Goal: Information Seeking & Learning: Check status

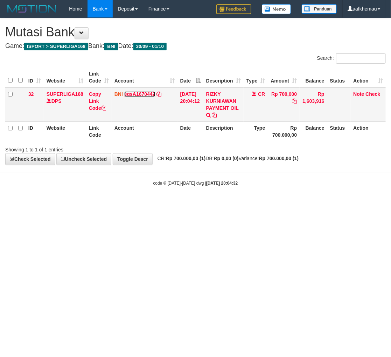
click at [148, 93] on link "egsA1670442" at bounding box center [139, 94] width 31 height 6
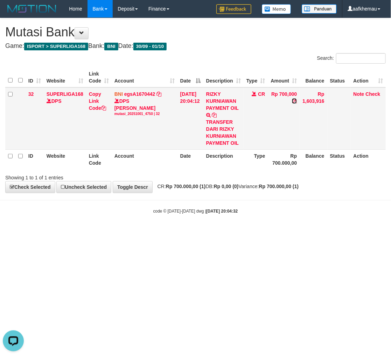
click at [297, 102] on icon at bounding box center [294, 101] width 5 height 5
click at [354, 232] on html "Toggle navigation Home Bank Account List Load By Website Group [ISPORT] SUPERLI…" at bounding box center [195, 116] width 391 height 232
click at [300, 226] on body "Toggle navigation Home Bank Account List Load By Website Group [ISPORT] SUPERLI…" at bounding box center [195, 116] width 391 height 232
click at [297, 224] on body "Toggle navigation Home Bank Account List Load By Website Group [ISPORT] SUPERLI…" at bounding box center [195, 116] width 391 height 232
click at [190, 232] on html "Toggle navigation Home Bank Account List Load By Website Group [ISPORT] SUPERLI…" at bounding box center [195, 116] width 391 height 232
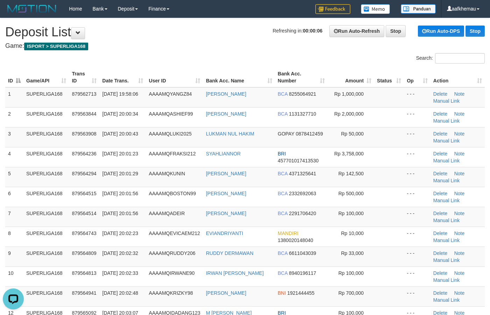
click at [282, 61] on div "Search:" at bounding box center [367, 59] width 234 height 12
drag, startPoint x: 256, startPoint y: 294, endPoint x: 202, endPoint y: 301, distance: 54.3
click at [202, 301] on tr "11 SUPERLIGA168 879564941 01/10/2025 20:02:48 AAAAMQKRIZKY98 RIZKY KURNIAWAN BN…" at bounding box center [244, 297] width 479 height 20
click at [262, 298] on td "RIZKY KURNIAWAN" at bounding box center [239, 297] width 72 height 20
click at [252, 48] on h4 "Game: ISPORT > SUPERLIGA168" at bounding box center [244, 46] width 479 height 7
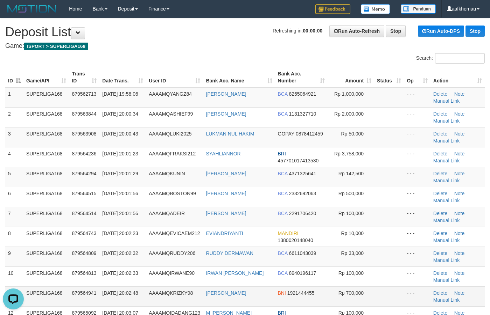
copy tr "RIZKY KURNIAWAN"
drag, startPoint x: 217, startPoint y: 298, endPoint x: 199, endPoint y: 302, distance: 18.2
click at [199, 302] on tr "11 SUPERLIGA168 879564941 01/10/2025 20:02:48 AAAAMQKRIZKY98 RIZKY KURNIAWAN BN…" at bounding box center [244, 297] width 479 height 20
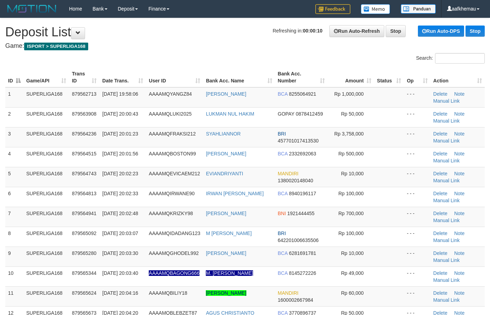
click at [212, 29] on h1 "Refreshing in: 00:00:10 Run Auto-Refresh Stop Run Auto-DPS Stop Deposit List" at bounding box center [244, 32] width 479 height 14
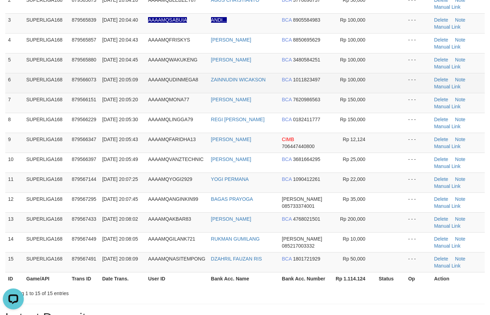
scroll to position [131, 0]
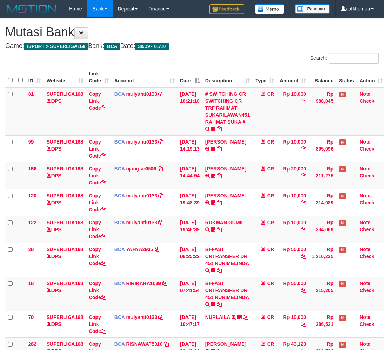
scroll to position [70, 6]
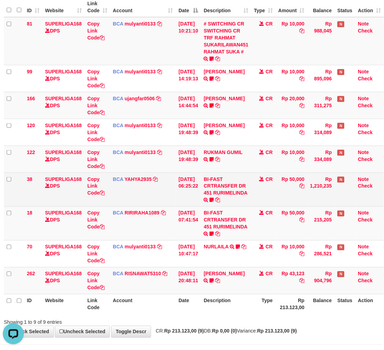
click at [249, 192] on td "BI-FAST CRTRANSFER DR 451 RURIMELINDA boneka1989 WAIT BUKTI" at bounding box center [226, 190] width 50 height 34
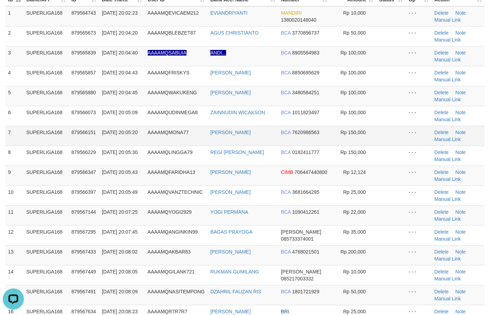
scroll to position [219, 0]
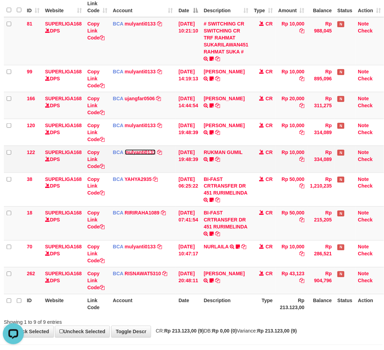
click at [146, 151] on link "mulyanti0133" at bounding box center [140, 153] width 31 height 6
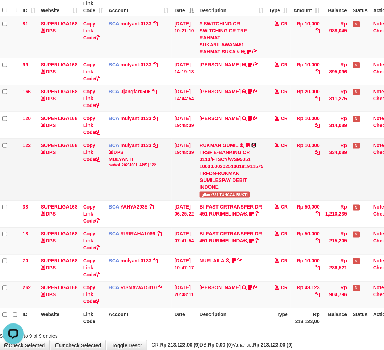
click at [256, 144] on icon at bounding box center [253, 145] width 5 height 5
click at [256, 147] on icon at bounding box center [253, 145] width 5 height 5
drag, startPoint x: 298, startPoint y: 184, endPoint x: 296, endPoint y: 173, distance: 10.4
click at [298, 182] on td "Rp 10,000" at bounding box center [307, 170] width 32 height 62
click at [300, 188] on td "Rp 10,000" at bounding box center [307, 170] width 32 height 62
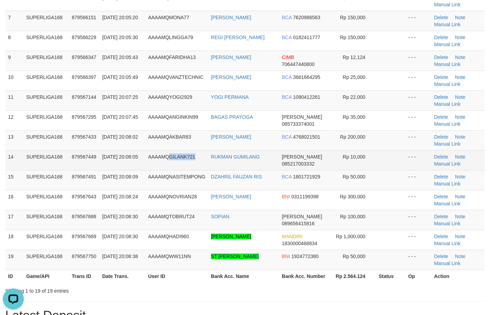
copy span "GILANK721"
drag, startPoint x: 201, startPoint y: 156, endPoint x: 171, endPoint y: 162, distance: 31.2
click at [171, 162] on td "AAAAMQGILANK721" at bounding box center [176, 160] width 63 height 20
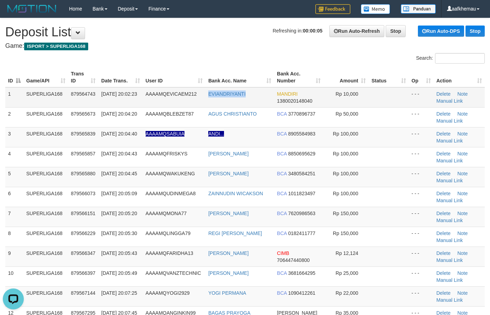
copy tr "EVIANDRIYANTI"
drag, startPoint x: 258, startPoint y: 92, endPoint x: 201, endPoint y: 99, distance: 57.0
click at [201, 99] on tr "1 SUPERLIGA168 879564743 [DATE] 20:02:23 AAAAMQEVICAEM212 [GEOGRAPHIC_DATA] MAN…" at bounding box center [244, 97] width 479 height 20
click at [238, 27] on h1 "Refreshing in: 00:00:00 Run Auto-Refresh Stop Run Auto-DPS Stop Deposit List" at bounding box center [244, 32] width 479 height 14
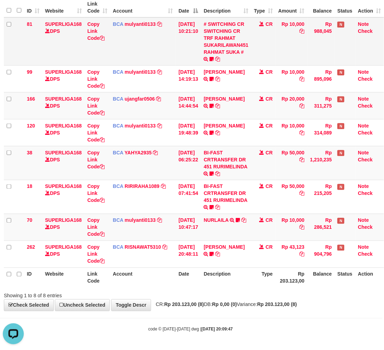
click at [325, 42] on td "Rp 988,045" at bounding box center [320, 41] width 27 height 48
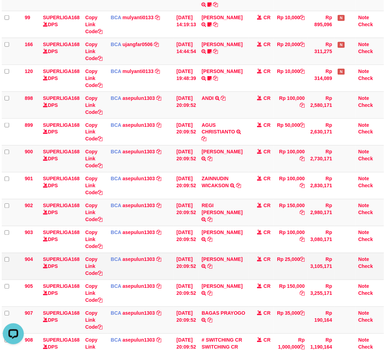
scroll to position [27, 6]
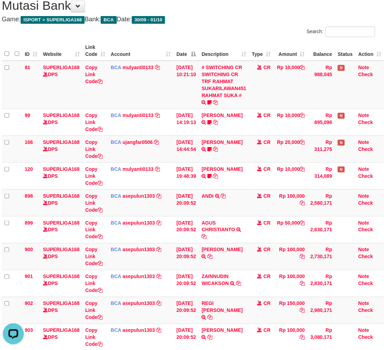
click at [231, 2] on h1 "Mutasi Bank" at bounding box center [188, 6] width 373 height 14
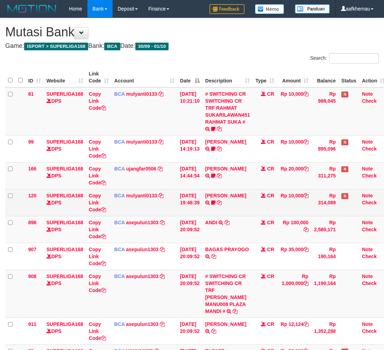
scroll to position [27, 6]
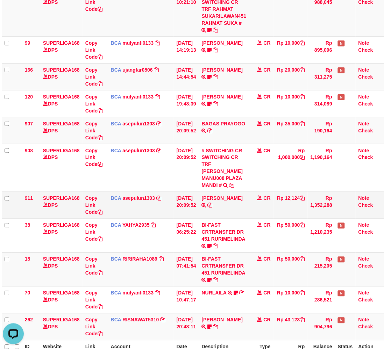
scroll to position [158, 6]
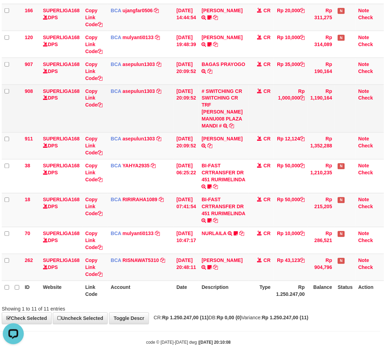
click at [280, 109] on td "Rp 1,000,000" at bounding box center [290, 109] width 34 height 48
click at [131, 90] on link "asepulun1303" at bounding box center [139, 91] width 33 height 6
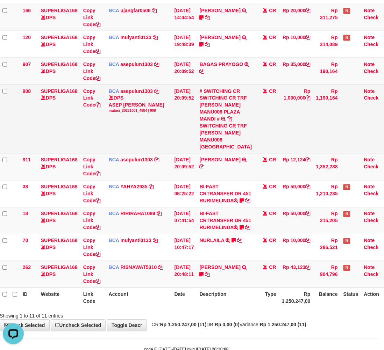
click at [318, 126] on td "Rp 1,190,164" at bounding box center [326, 119] width 27 height 69
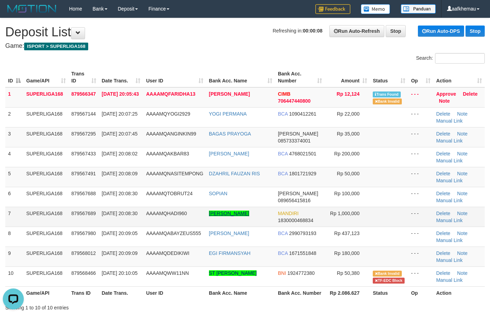
copy tr "ABDULLAH HADI MAN"
drag, startPoint x: 202, startPoint y: 213, endPoint x: 260, endPoint y: 213, distance: 58.0
click at [260, 213] on tr "7 SUPERLIGA168 879567689 01/10/2025 20:08:30 AAAAMQHADI960 ABDULLAH HADI MANURU…" at bounding box center [244, 217] width 479 height 20
click at [202, 48] on h4 "Game: ISPORT > SUPERLIGA168" at bounding box center [244, 46] width 479 height 7
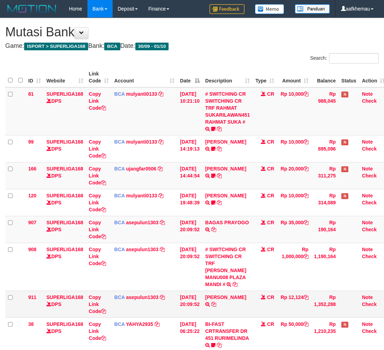
scroll to position [137, 6]
click at [137, 295] on link "asepulun1303" at bounding box center [142, 298] width 33 height 6
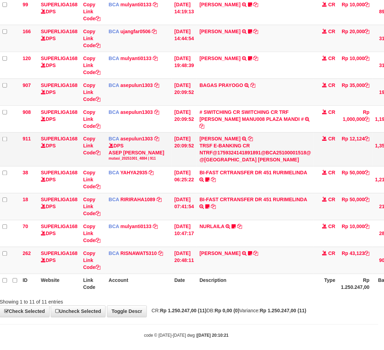
scroll to position [123, 6]
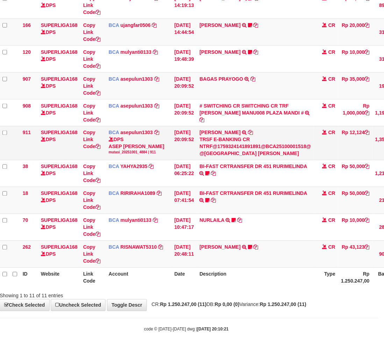
click at [253, 139] on div "TRSF E-BANKING CR NTRF@1759324141891891@BCA25100001518@ @[GEOGRAPHIC_DATA] [PER…" at bounding box center [256, 146] width 112 height 21
click at [253, 135] on icon at bounding box center [250, 132] width 5 height 5
click at [285, 287] on th "Description" at bounding box center [255, 278] width 117 height 20
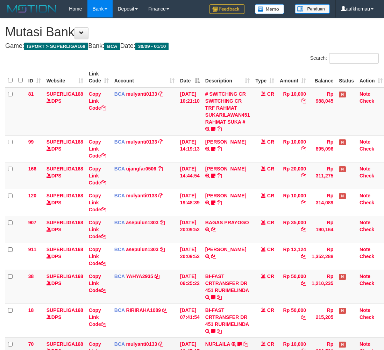
scroll to position [124, 6]
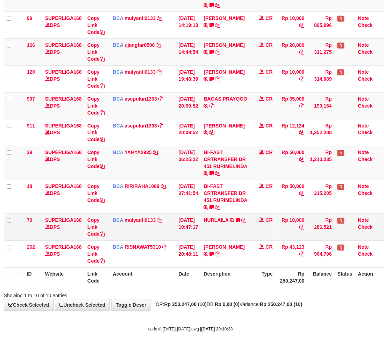
drag, startPoint x: 291, startPoint y: 292, endPoint x: 248, endPoint y: 238, distance: 68.9
click at [291, 291] on div "Showing 1 to 10 of 10 entries" at bounding box center [191, 295] width 384 height 10
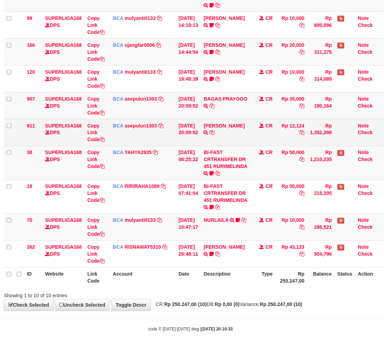
click at [143, 122] on td "BCA asepulun1303 DPS ASEP ULUNG SAPUTRA mutasi_20251001_4884 | 911 mutasi_20251…" at bounding box center [143, 132] width 66 height 27
click at [140, 123] on link "asepulun1303" at bounding box center [141, 126] width 33 height 6
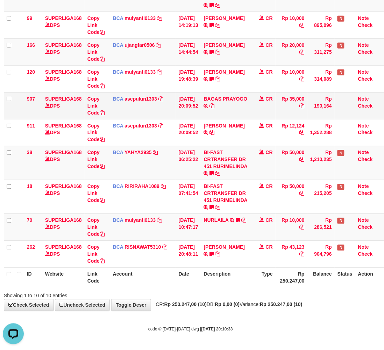
scroll to position [97, 6]
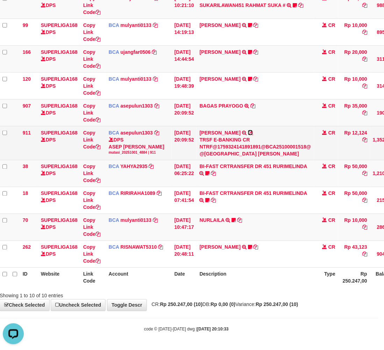
click at [253, 131] on icon at bounding box center [250, 132] width 5 height 5
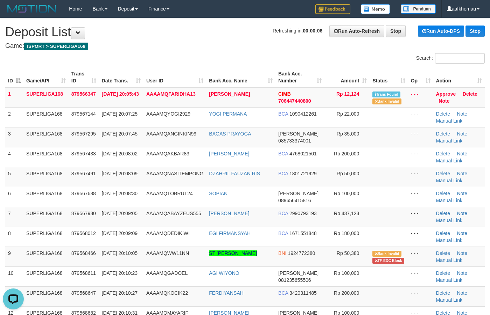
drag, startPoint x: 170, startPoint y: 32, endPoint x: 179, endPoint y: 60, distance: 29.1
click at [170, 33] on h1 "Refreshing in: 00:00:06 Run Auto-Refresh Stop Run Auto-DPS Stop Deposit List" at bounding box center [244, 32] width 479 height 14
drag, startPoint x: 206, startPoint y: 101, endPoint x: 177, endPoint y: 74, distance: 39.8
click at [170, 102] on tr "1 SUPERLIGA168 879566347 [DATE] 20:05:43 AAAAMQFARIDHA13 [PERSON_NAME] CIMB 706…" at bounding box center [244, 97] width 479 height 20
click at [174, 47] on h4 "Game: ISPORT > SUPERLIGA168" at bounding box center [244, 46] width 479 height 7
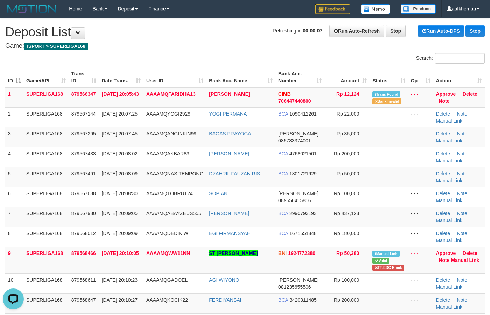
click at [165, 35] on h1 "Refreshing in: 00:00:07 Run Auto-Refresh Stop Run Auto-DPS Stop Deposit List" at bounding box center [244, 32] width 479 height 14
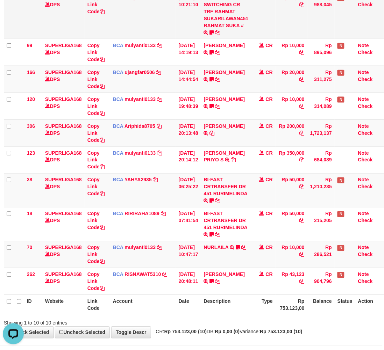
click at [262, 13] on td "CR" at bounding box center [263, 15] width 24 height 48
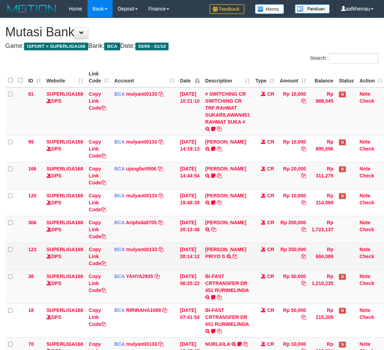
scroll to position [97, 6]
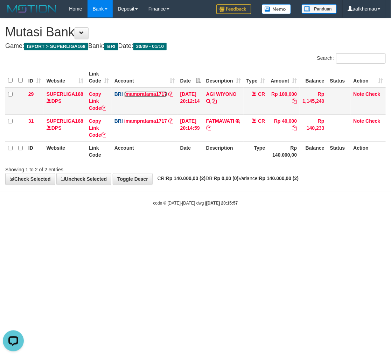
click at [141, 94] on link "imampratama1717" at bounding box center [145, 94] width 43 height 6
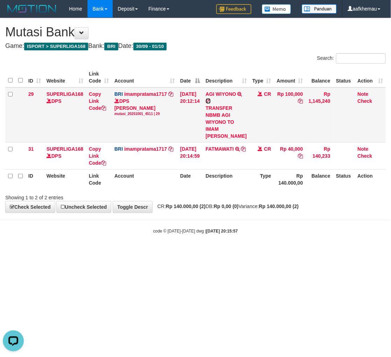
click at [211, 100] on icon at bounding box center [208, 101] width 5 height 5
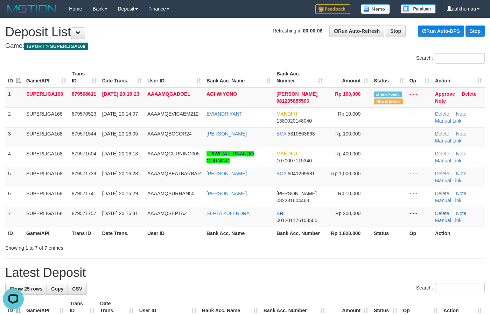
click at [159, 55] on div "Search:" at bounding box center [245, 59] width 490 height 12
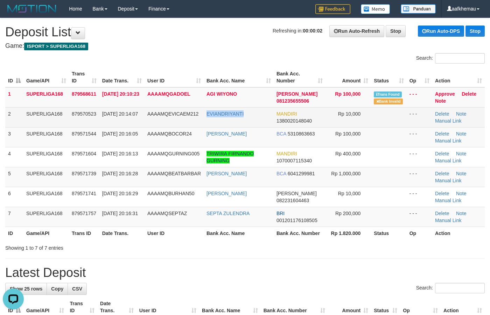
copy tr "EVIANDRIYANTI"
drag, startPoint x: 261, startPoint y: 114, endPoint x: 200, endPoint y: 122, distance: 61.7
click at [200, 122] on tr "2 SUPERLIGA168 879570523 01/10/2025 20:14:07 AAAAMQEVICAEM212 EVIANDRIYANTI MAN…" at bounding box center [244, 117] width 479 height 20
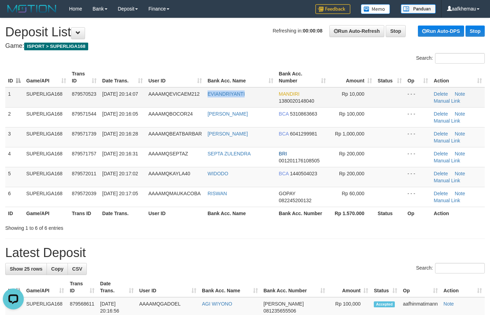
copy link "EVIANDRIYANTI"
drag, startPoint x: 254, startPoint y: 95, endPoint x: 217, endPoint y: 48, distance: 60.1
click at [208, 97] on td "EVIANDRIYANTI" at bounding box center [240, 97] width 71 height 20
drag, startPoint x: 217, startPoint y: 48, endPoint x: 198, endPoint y: 55, distance: 20.5
click at [217, 47] on h4 "Game: ISPORT > SUPERLIGA168" at bounding box center [244, 46] width 479 height 7
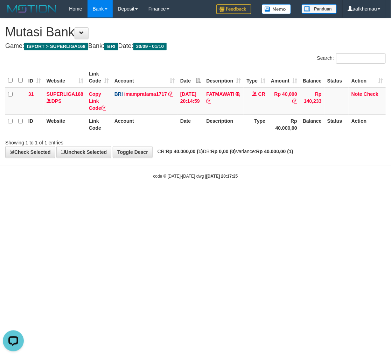
click at [248, 58] on div "Search:" at bounding box center [293, 59] width 185 height 12
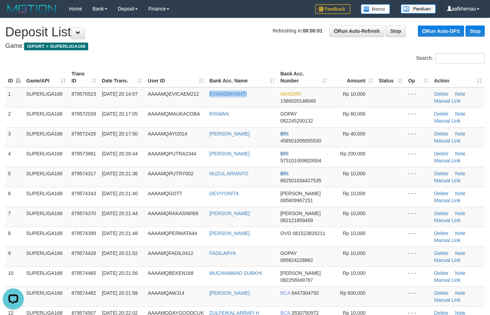
drag, startPoint x: 231, startPoint y: 94, endPoint x: 3, endPoint y: 84, distance: 227.5
click at [208, 97] on td "EVIANDRIYANTI" at bounding box center [241, 97] width 71 height 20
click at [265, 44] on h4 "Game: ISPORT > SUPERLIGA168" at bounding box center [244, 46] width 479 height 7
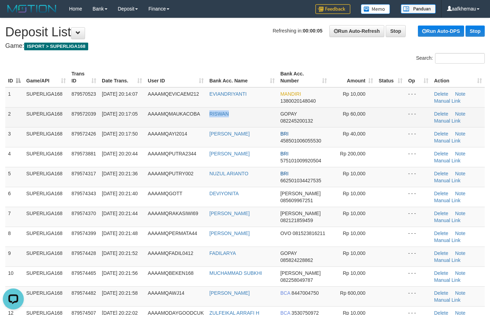
copy link "RISWAN"
drag, startPoint x: 249, startPoint y: 114, endPoint x: 208, endPoint y: 117, distance: 40.7
click at [208, 117] on td "RISWAN" at bounding box center [241, 117] width 71 height 20
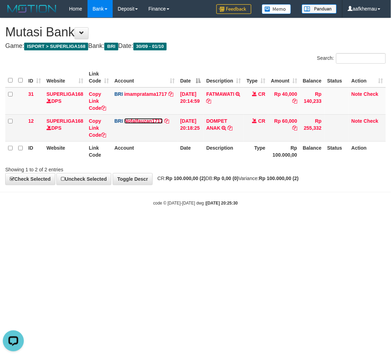
click at [146, 120] on link "Nofalfauzan1717" at bounding box center [143, 121] width 38 height 6
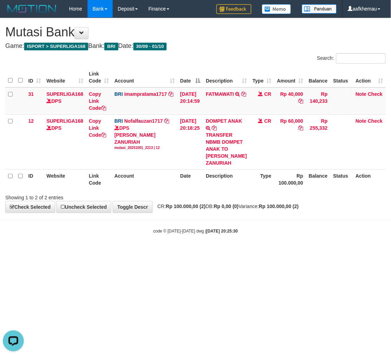
click at [247, 53] on div "Search:" at bounding box center [293, 59] width 185 height 12
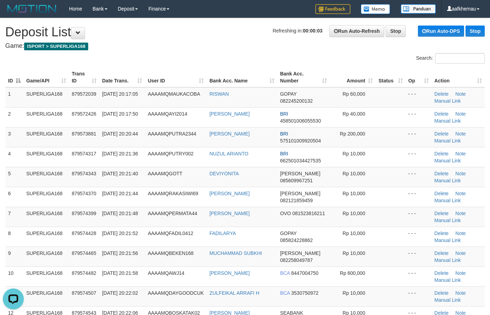
click at [214, 29] on h1 "Refreshing in: 00:00:03 Run Auto-Refresh Stop Run Auto-DPS Stop Deposit List" at bounding box center [244, 32] width 479 height 14
click at [165, 39] on h1 "Refreshing in: 00:00:02 Run Auto-Refresh Stop Run Auto-DPS Stop Deposit List" at bounding box center [244, 32] width 479 height 14
